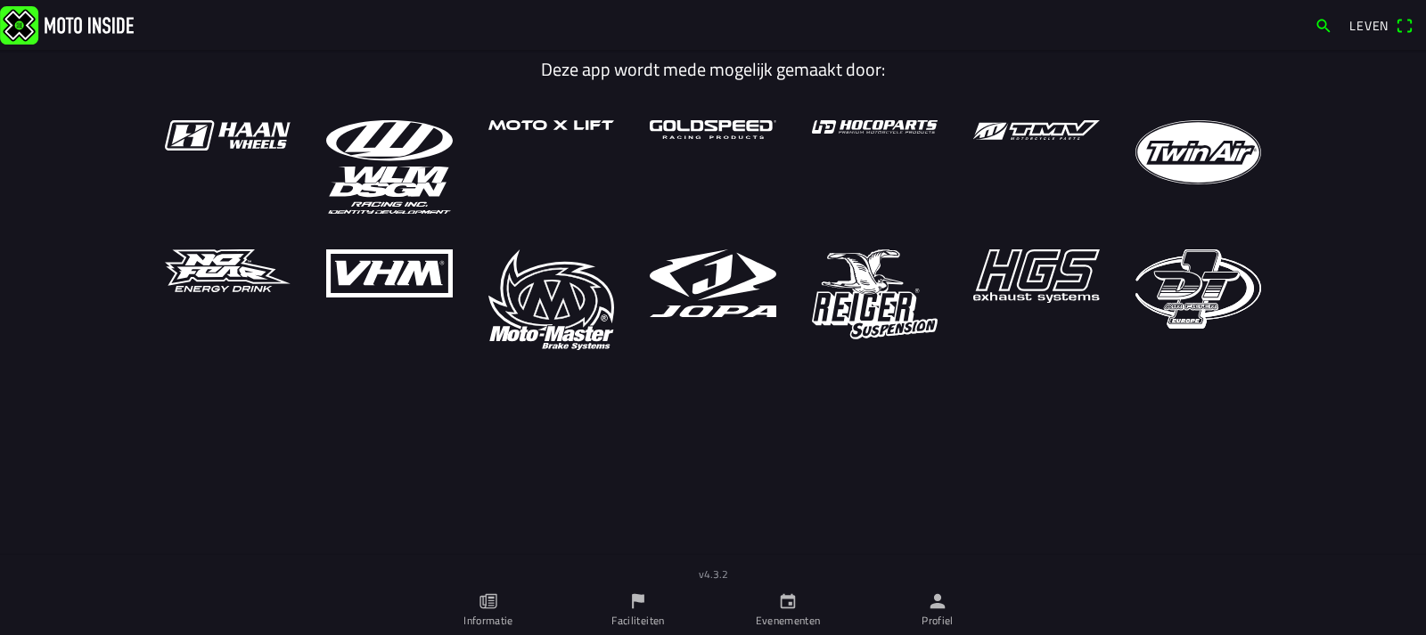
click at [633, 606] on icon "vlag" at bounding box center [638, 601] width 12 height 15
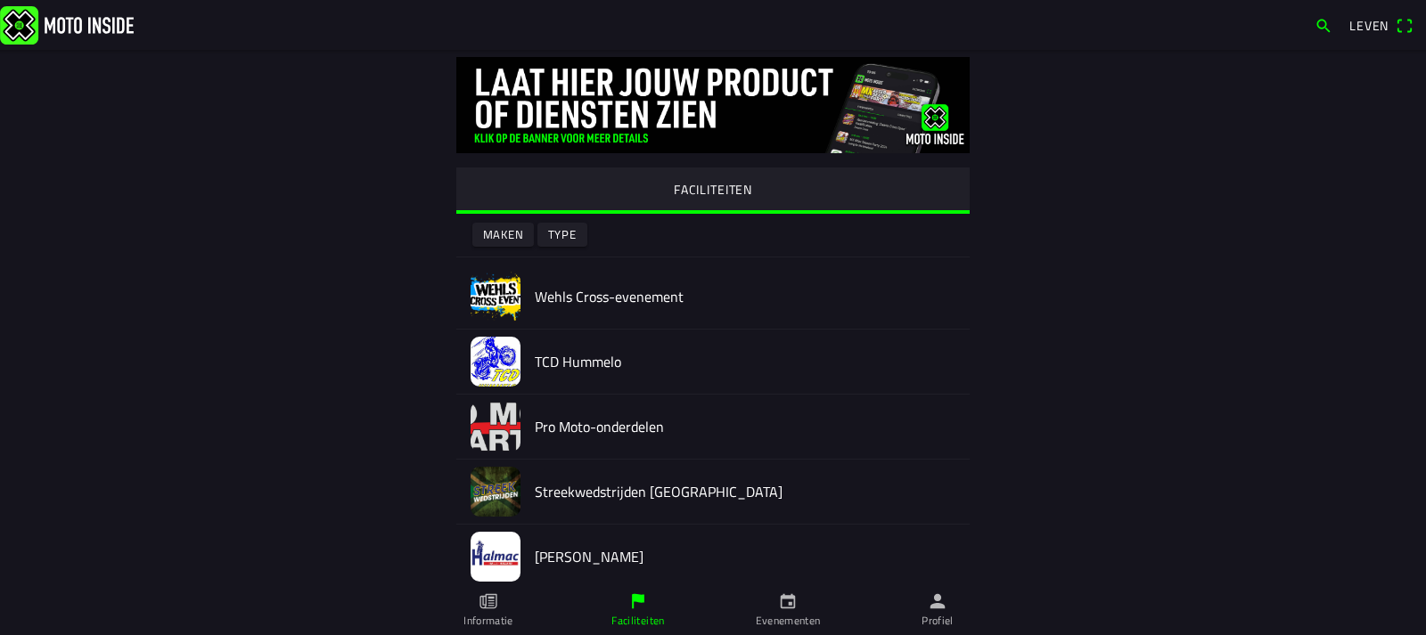
click at [504, 289] on img at bounding box center [495, 297] width 50 height 50
click at [504, 289] on div at bounding box center [713, 292] width 1426 height 585
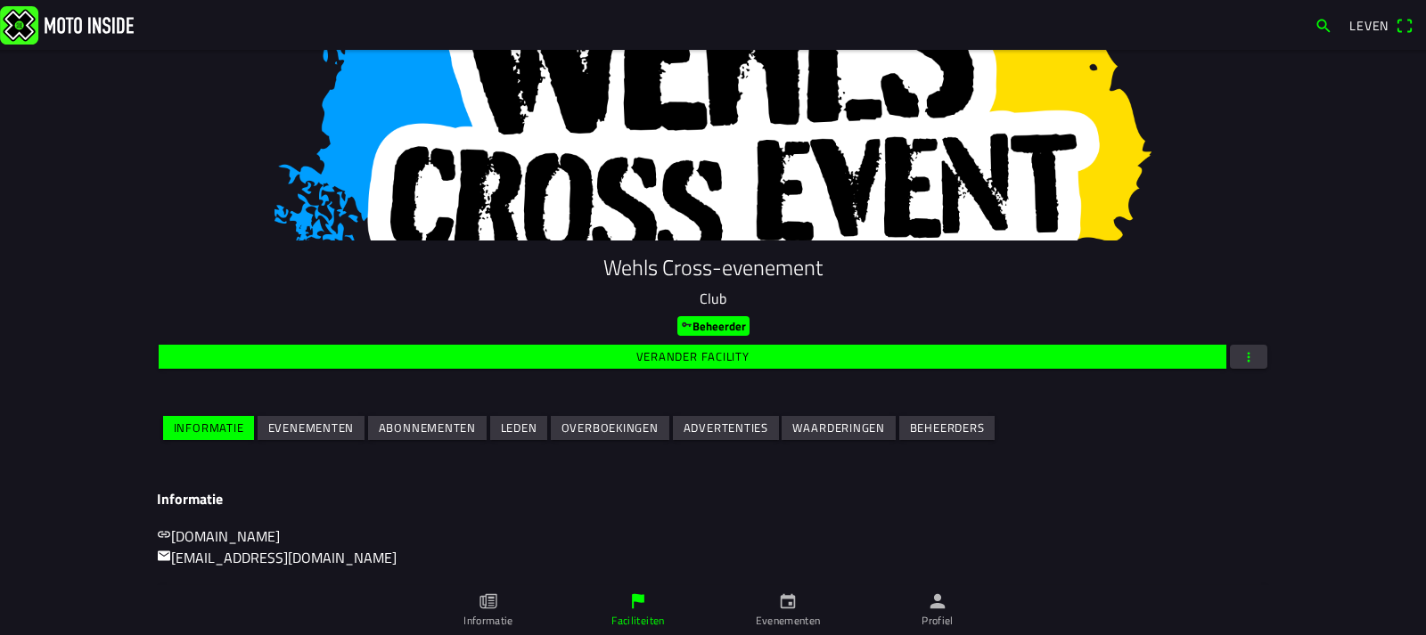
click at [320, 421] on font "Evenementen" at bounding box center [311, 428] width 86 height 18
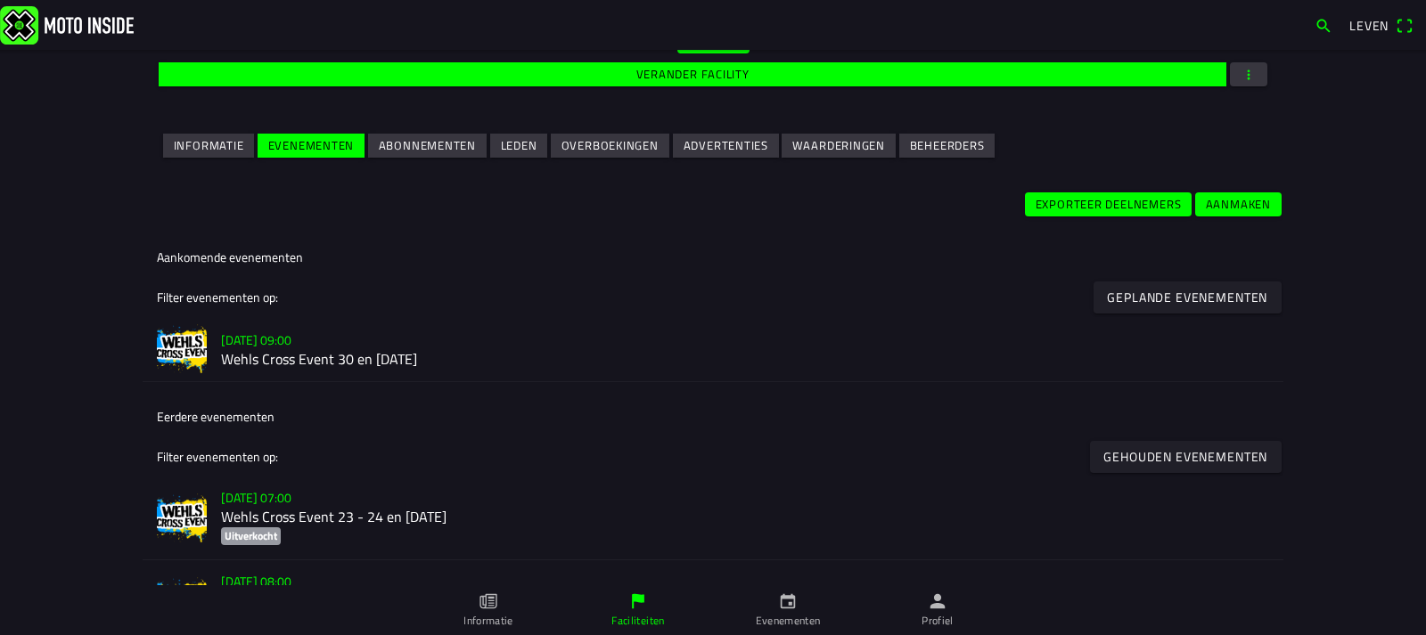
scroll to position [349, 0]
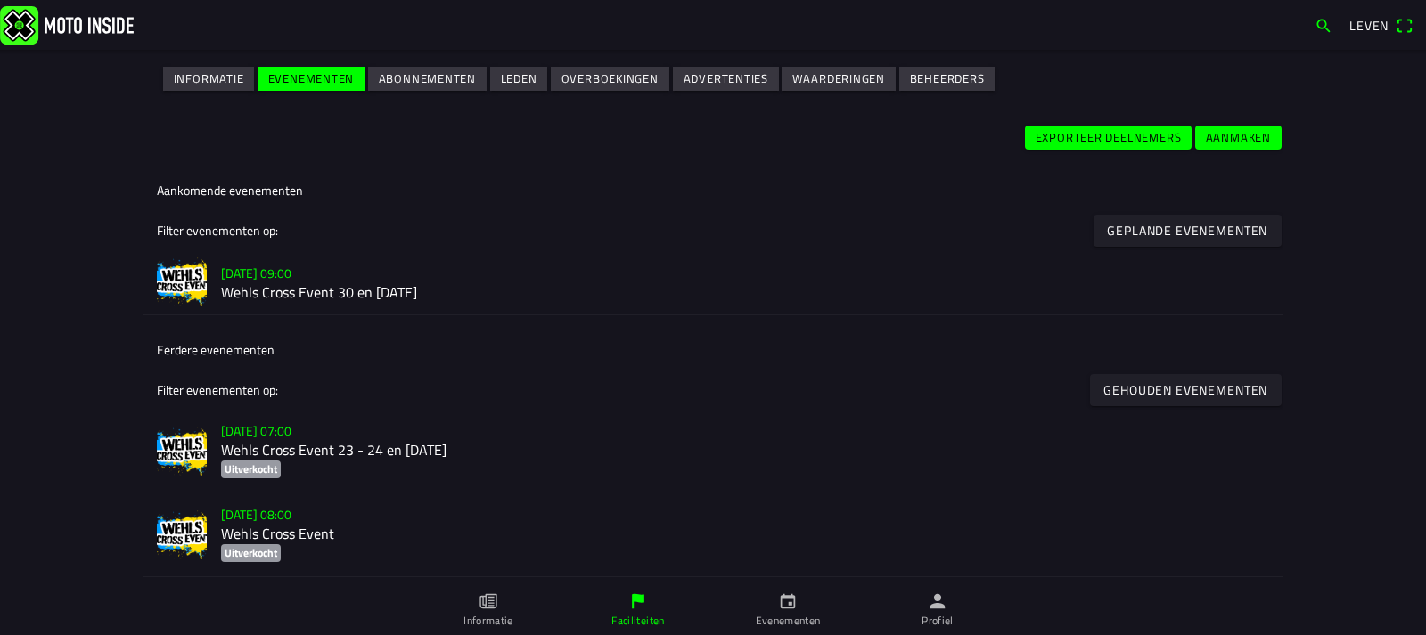
click at [188, 274] on img at bounding box center [182, 283] width 50 height 50
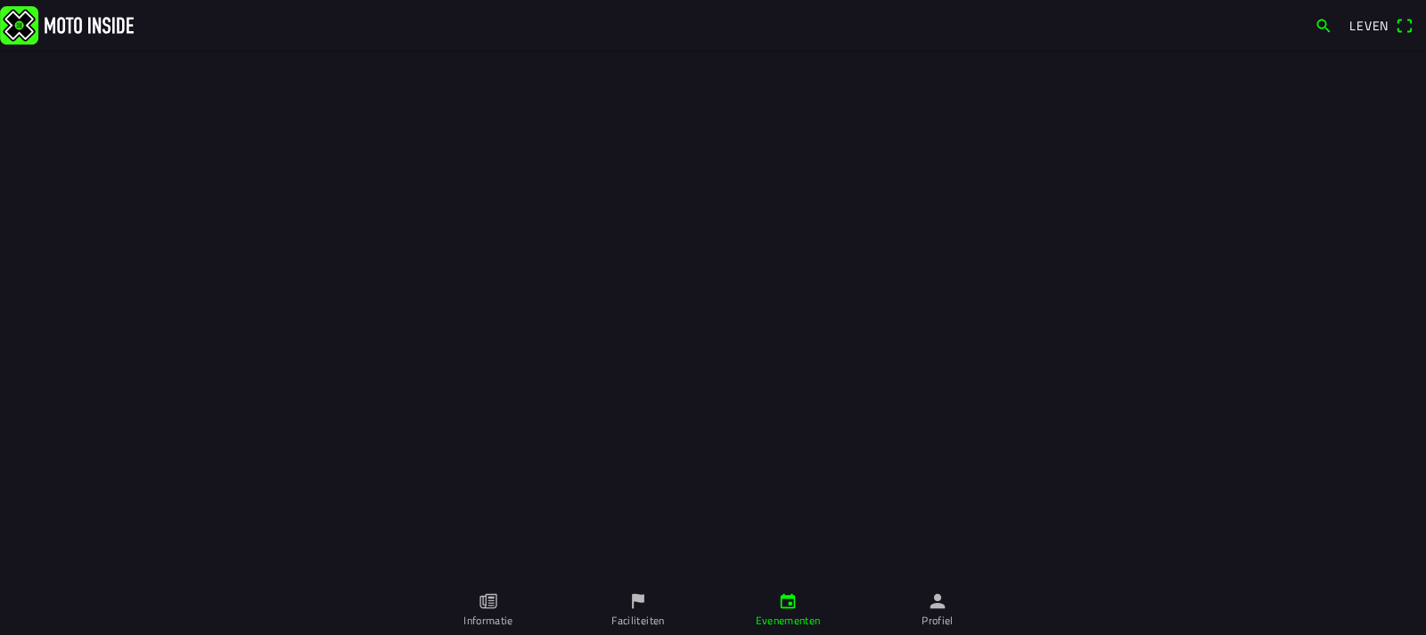
click at [188, 274] on div at bounding box center [713, 292] width 1426 height 585
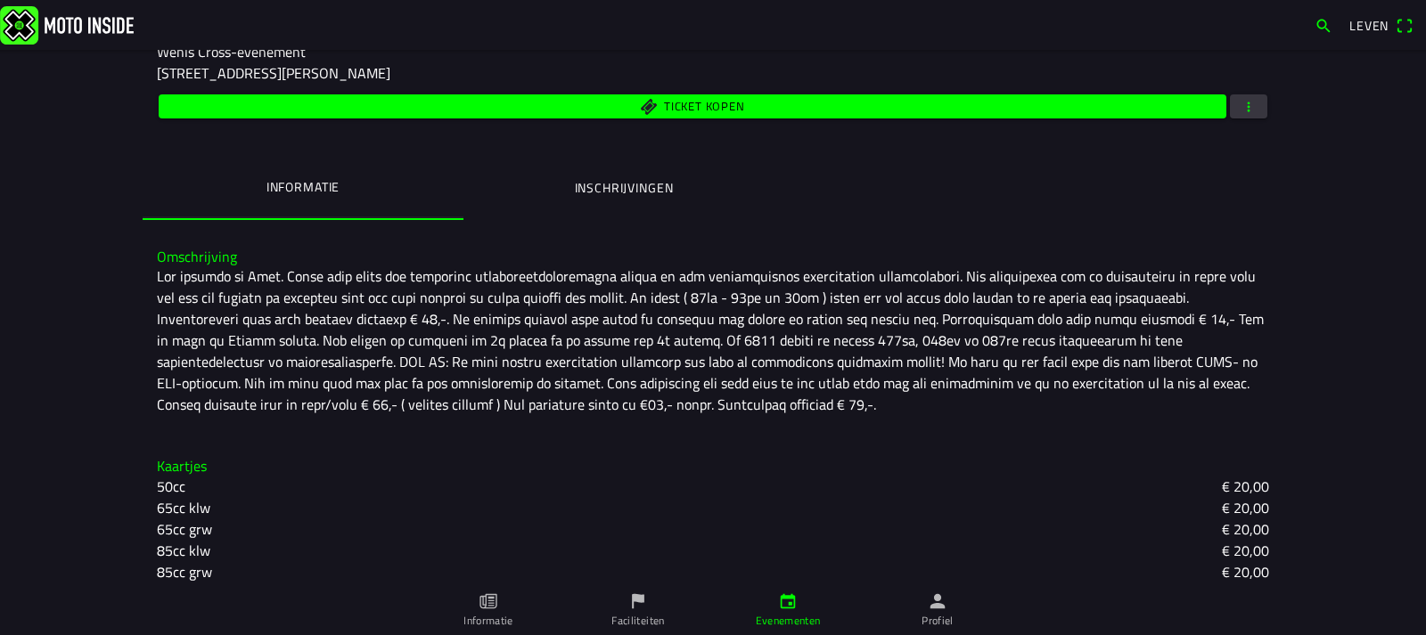
scroll to position [356, 0]
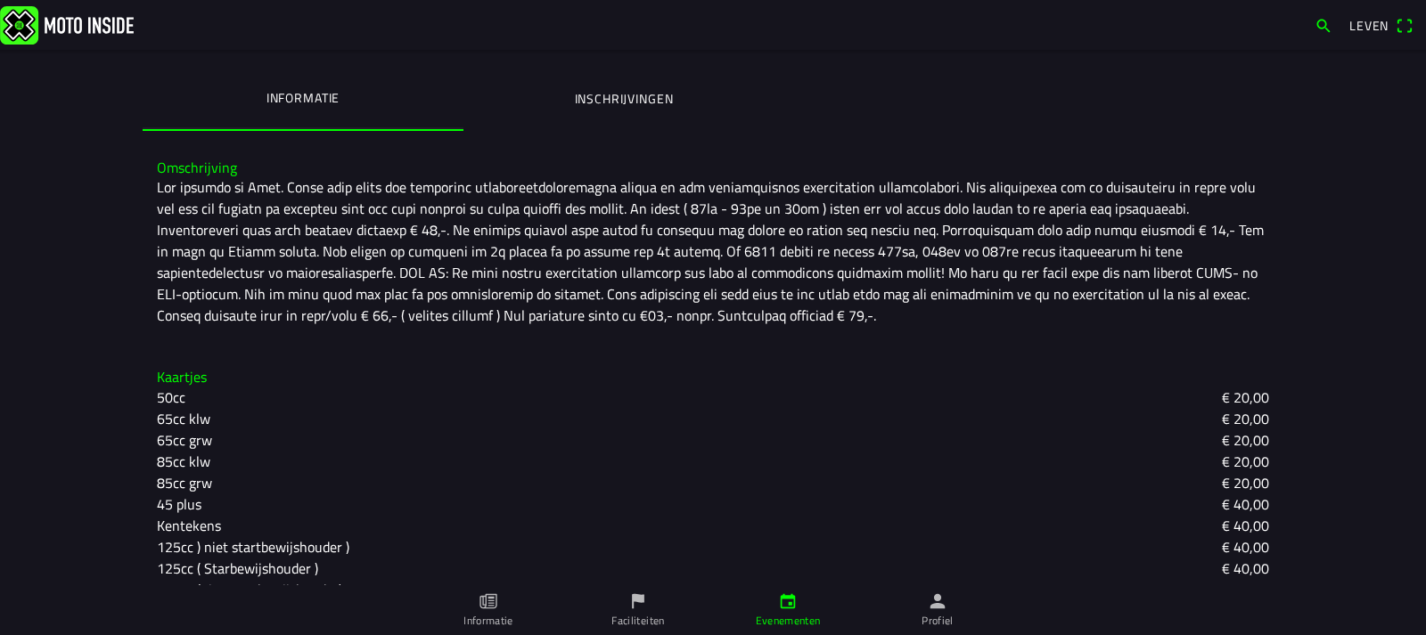
click at [621, 94] on font "Inschrijvingen" at bounding box center [624, 98] width 99 height 19
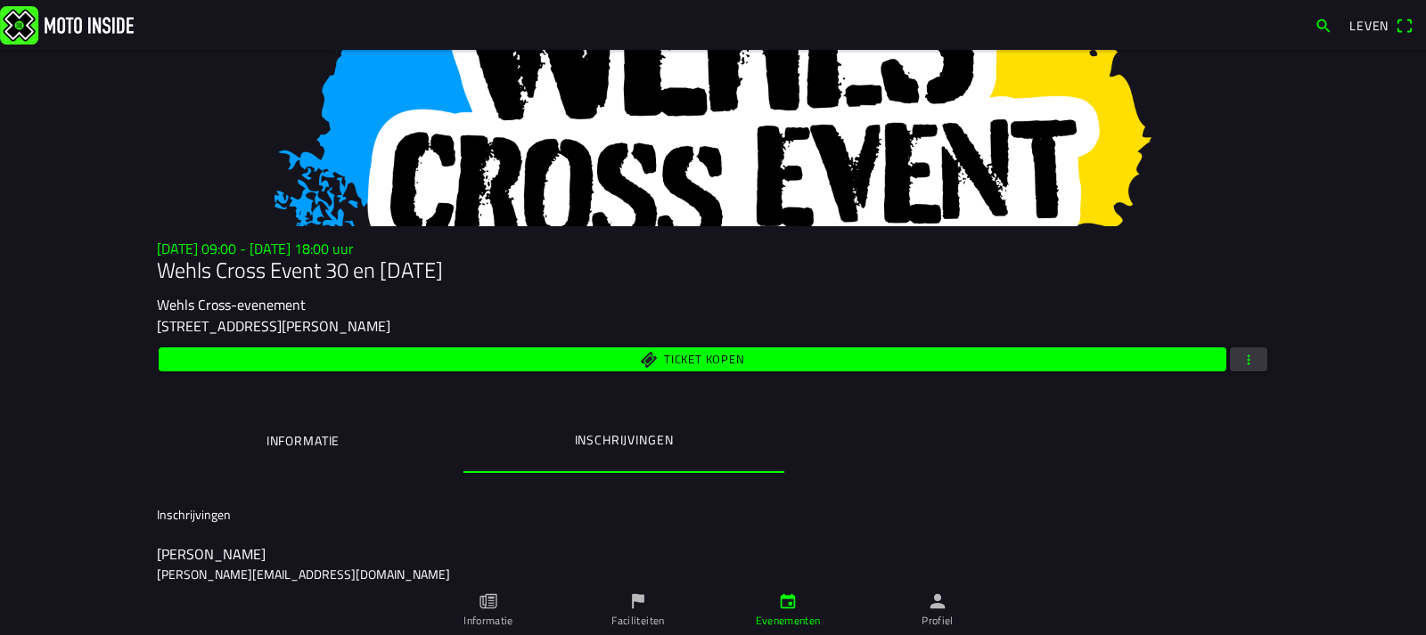
scroll to position [0, 0]
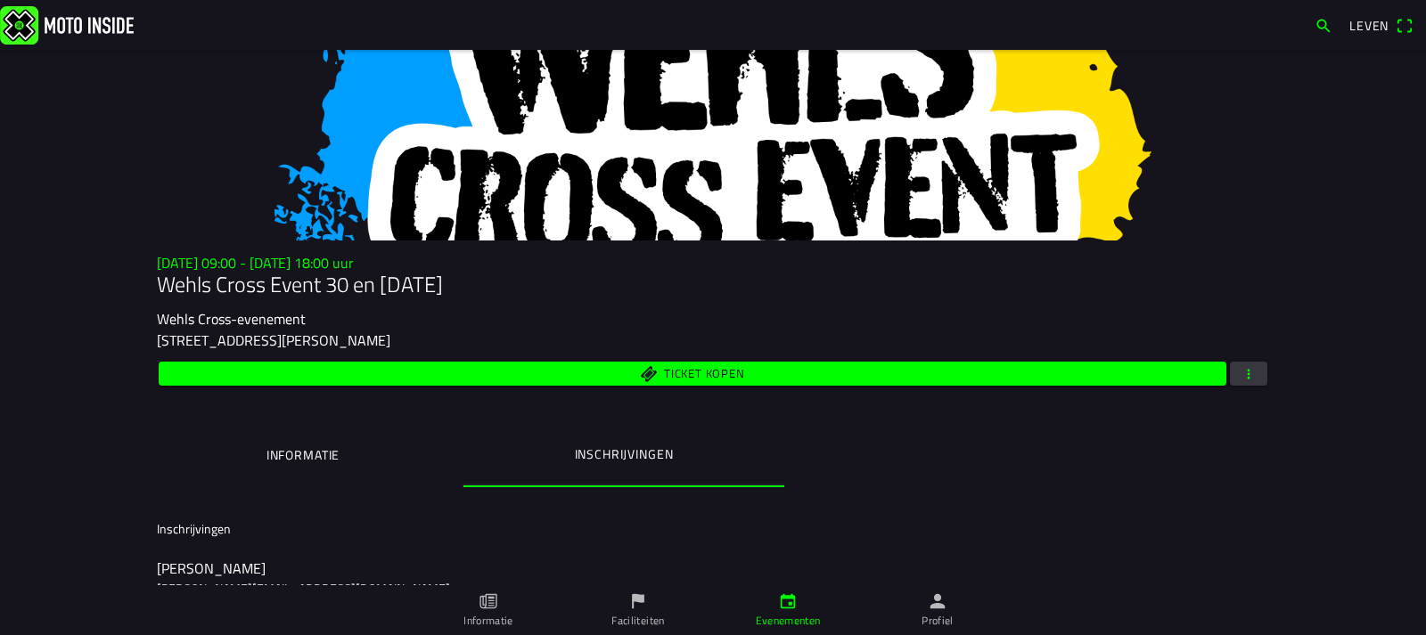
click at [1240, 372] on span "button" at bounding box center [1248, 374] width 16 height 24
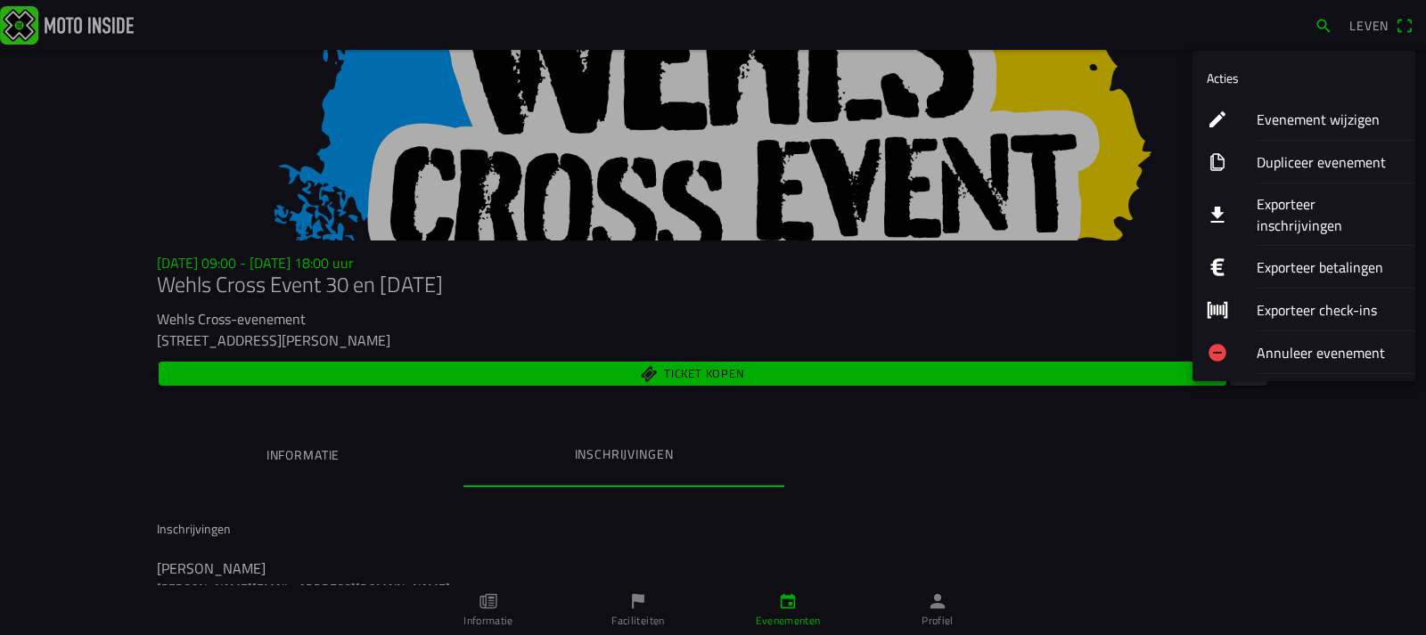
click at [1304, 208] on font "Exporteer inschrijvingen" at bounding box center [1299, 214] width 86 height 43
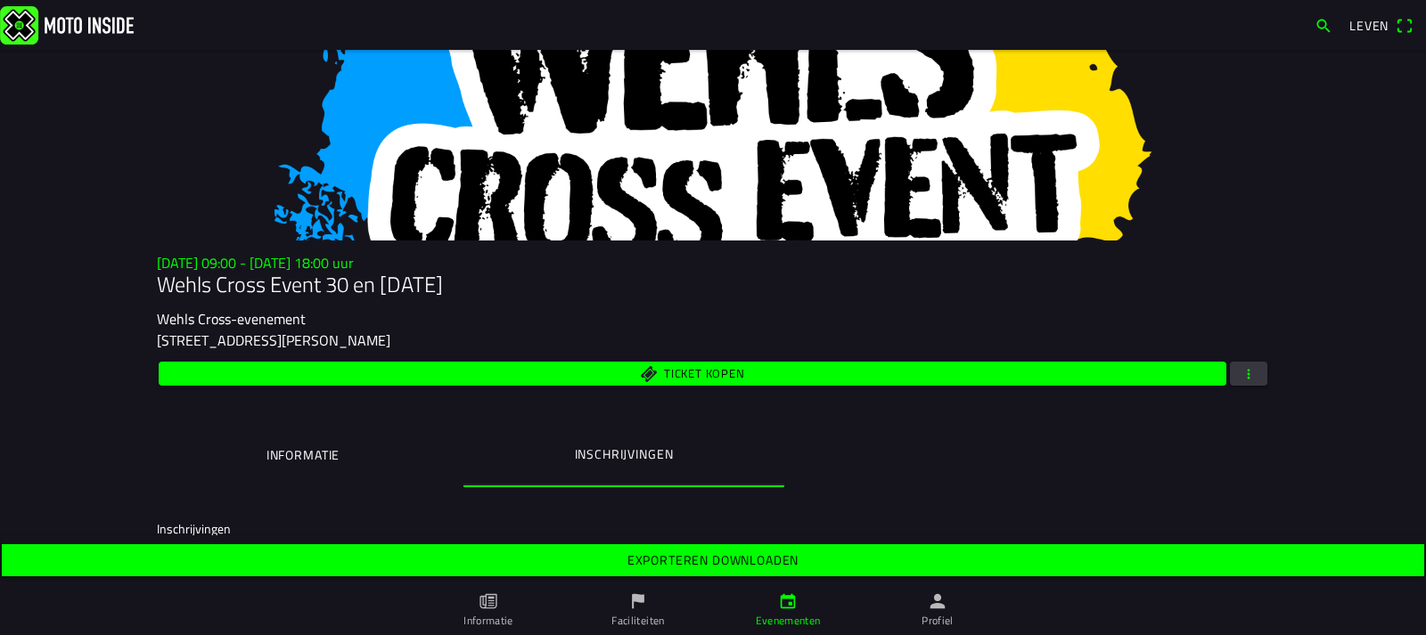
click at [720, 561] on font "Exporteren downloaden" at bounding box center [713, 560] width 172 height 19
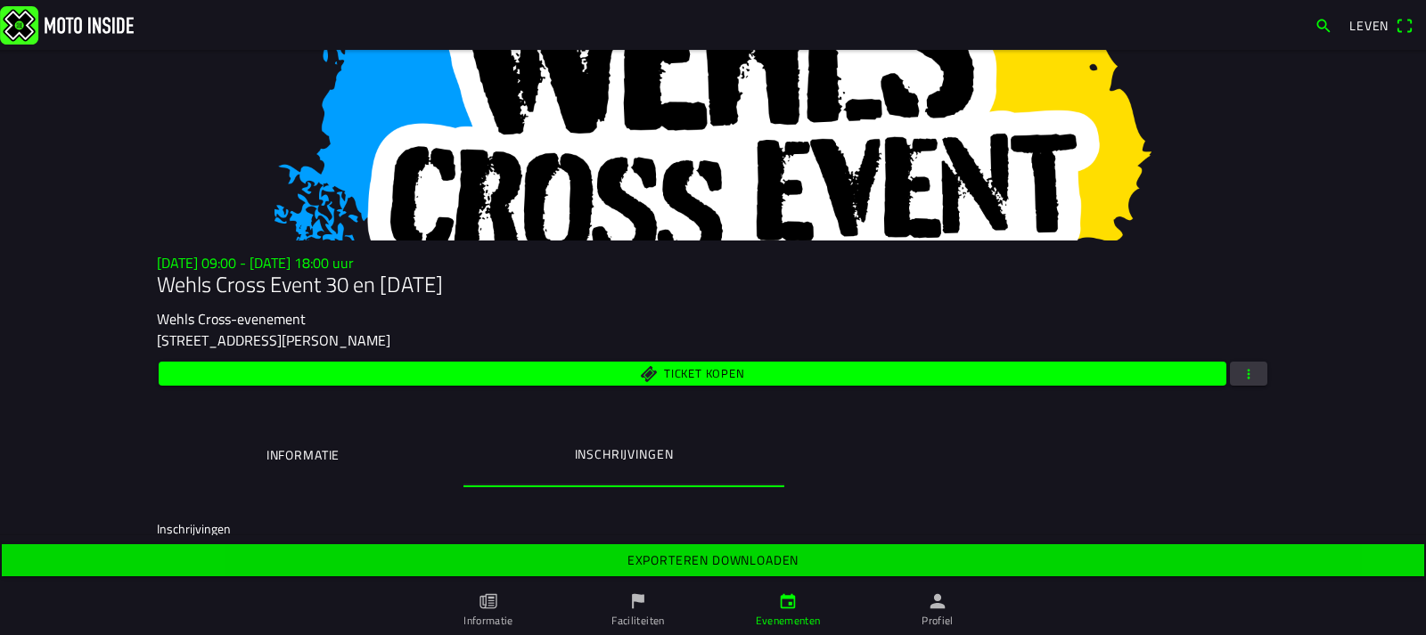
click at [720, 561] on font "Exporteren downloaden" at bounding box center [713, 560] width 172 height 19
